Goal: Transaction & Acquisition: Purchase product/service

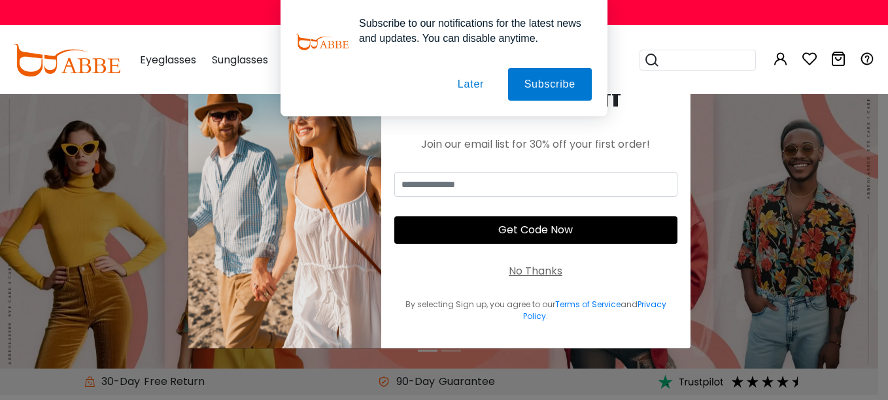
click at [477, 82] on button "Later" at bounding box center [470, 84] width 59 height 33
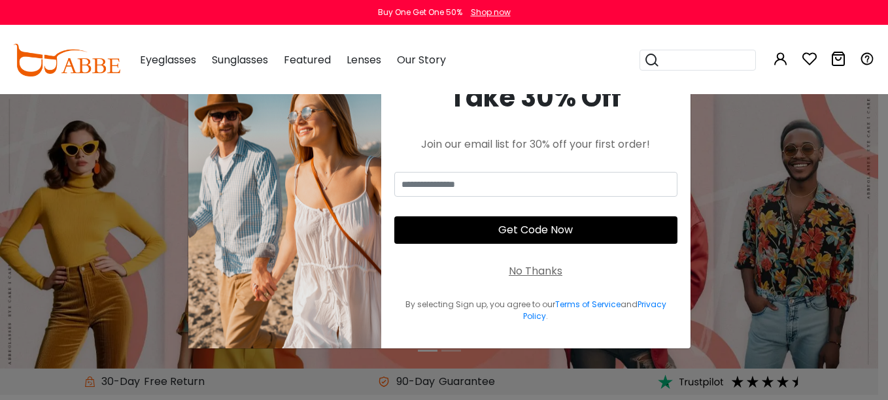
click at [524, 278] on div "No Thanks" at bounding box center [536, 272] width 54 height 16
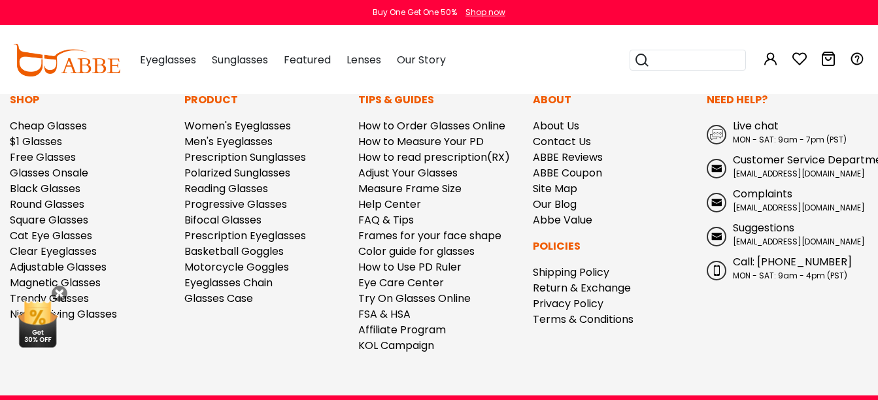
scroll to position [3764, 0]
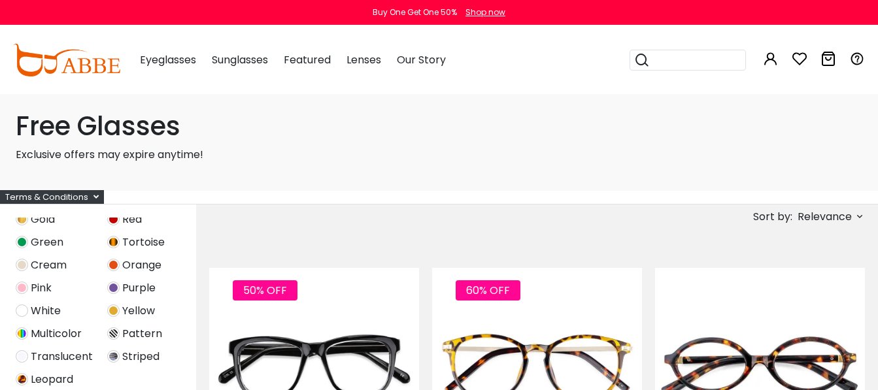
click at [845, 224] on span "Relevance" at bounding box center [825, 217] width 54 height 24
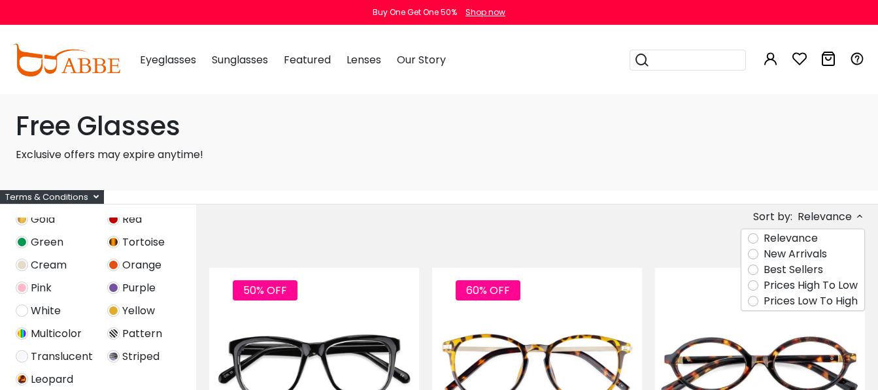
click at [828, 301] on label "Prices Low To High" at bounding box center [811, 302] width 94 height 16
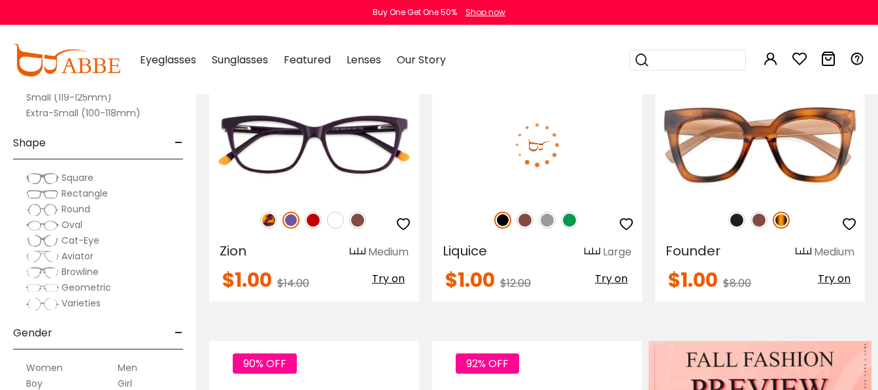
scroll to position [131, 0]
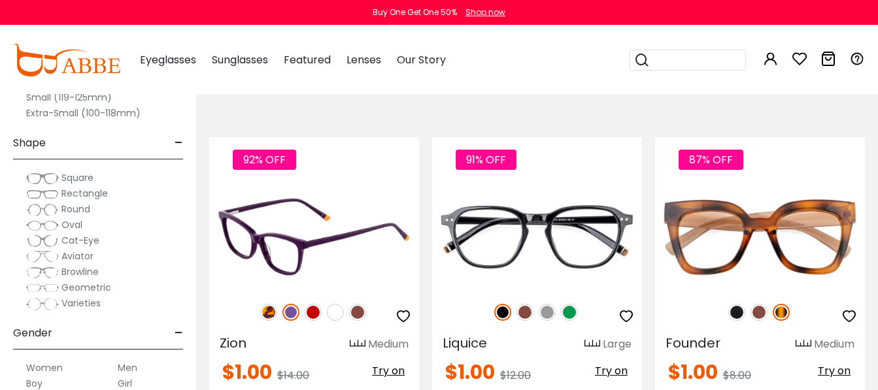
click at [356, 311] on img at bounding box center [357, 312] width 17 height 17
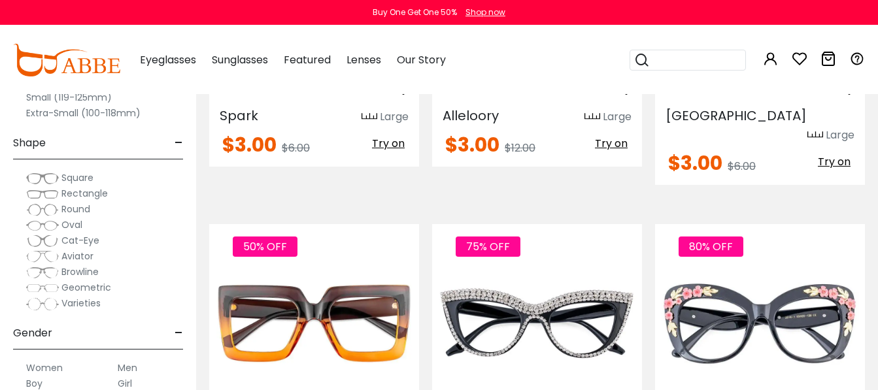
scroll to position [5885, 0]
